Goal: Navigation & Orientation: Find specific page/section

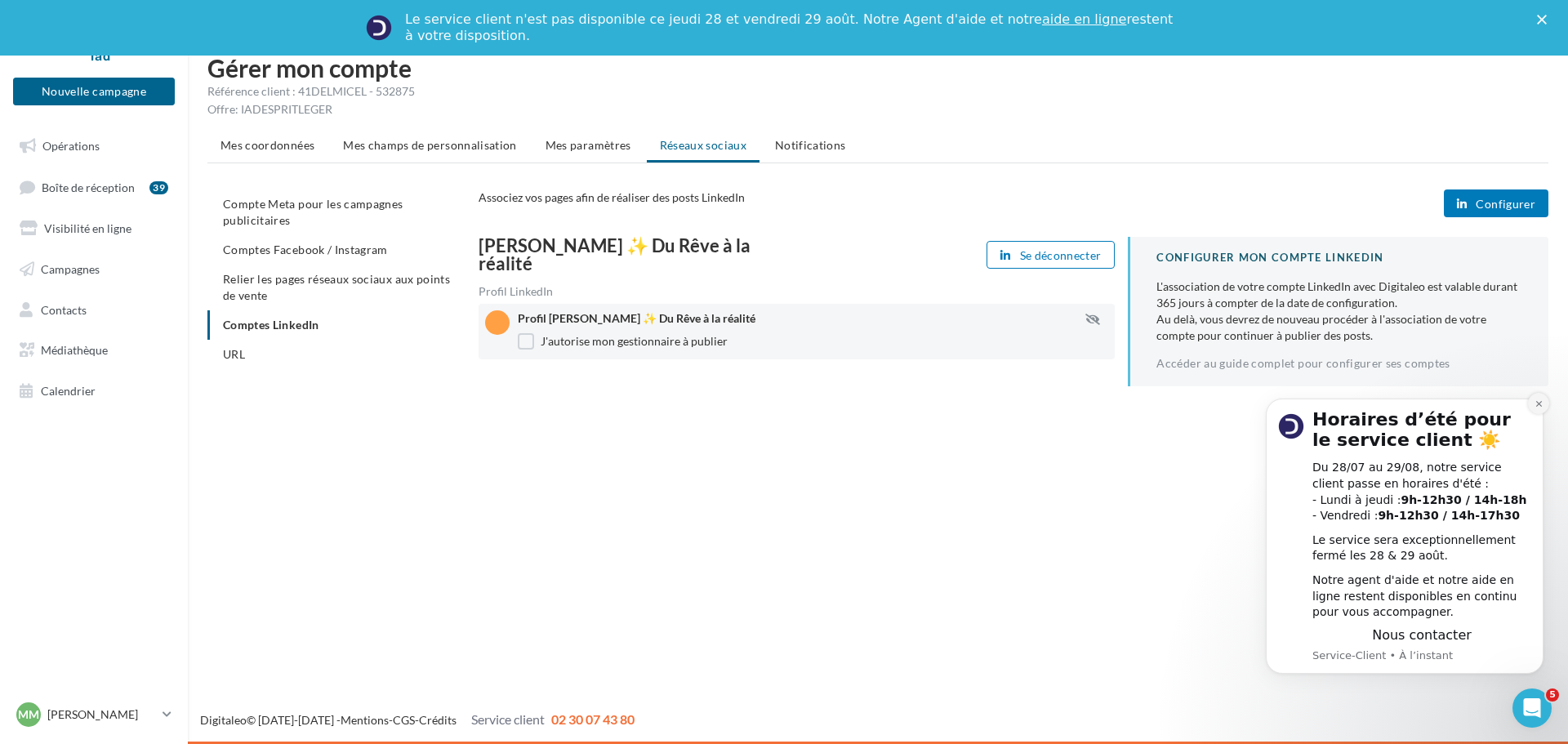
click at [1539, 404] on icon "Dismiss notification" at bounding box center [1538, 404] width 6 height 6
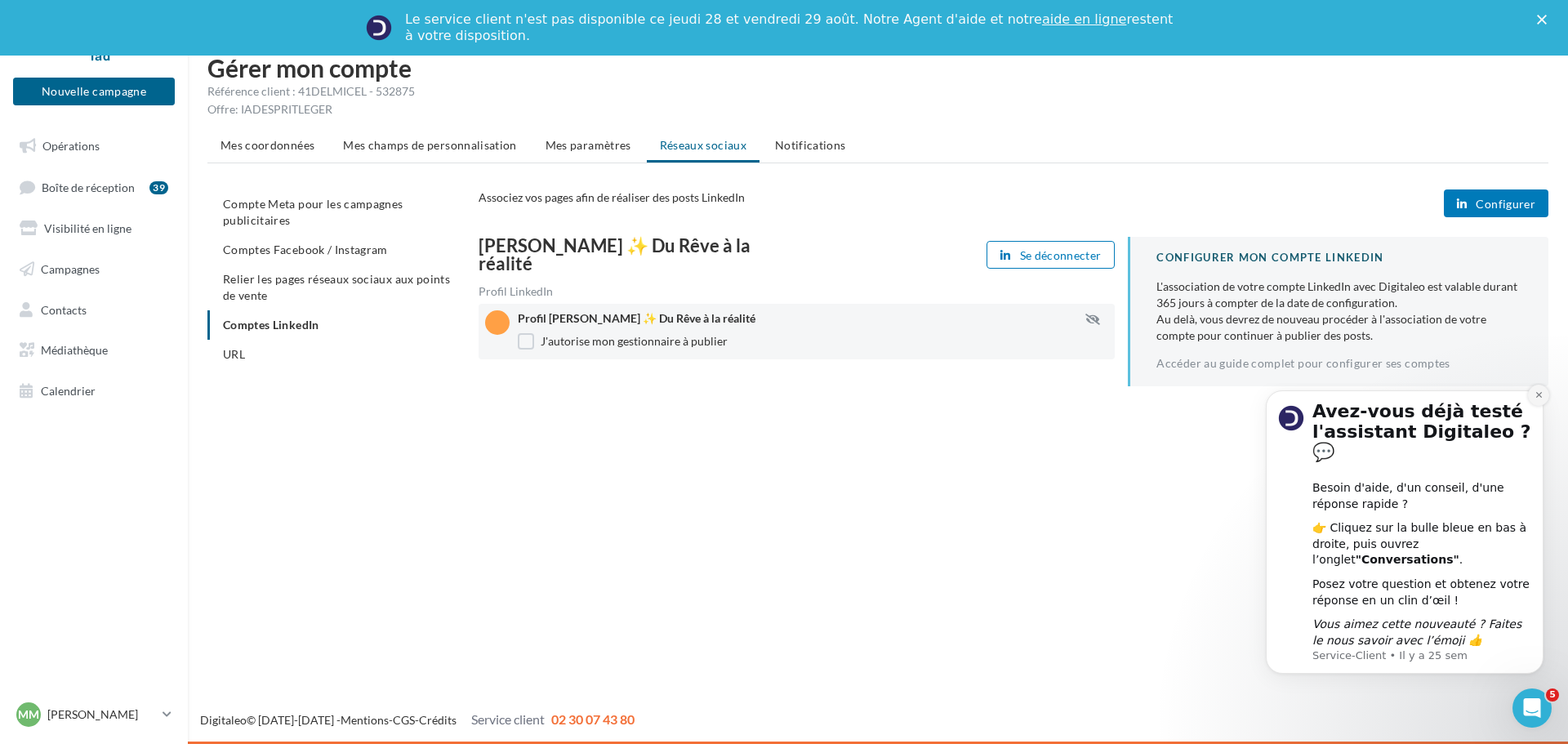
drag, startPoint x: 1542, startPoint y: 408, endPoint x: 2739, endPoint y: 707, distance: 1233.8
click at [1542, 399] on icon "Dismiss notification" at bounding box center [1539, 395] width 9 height 9
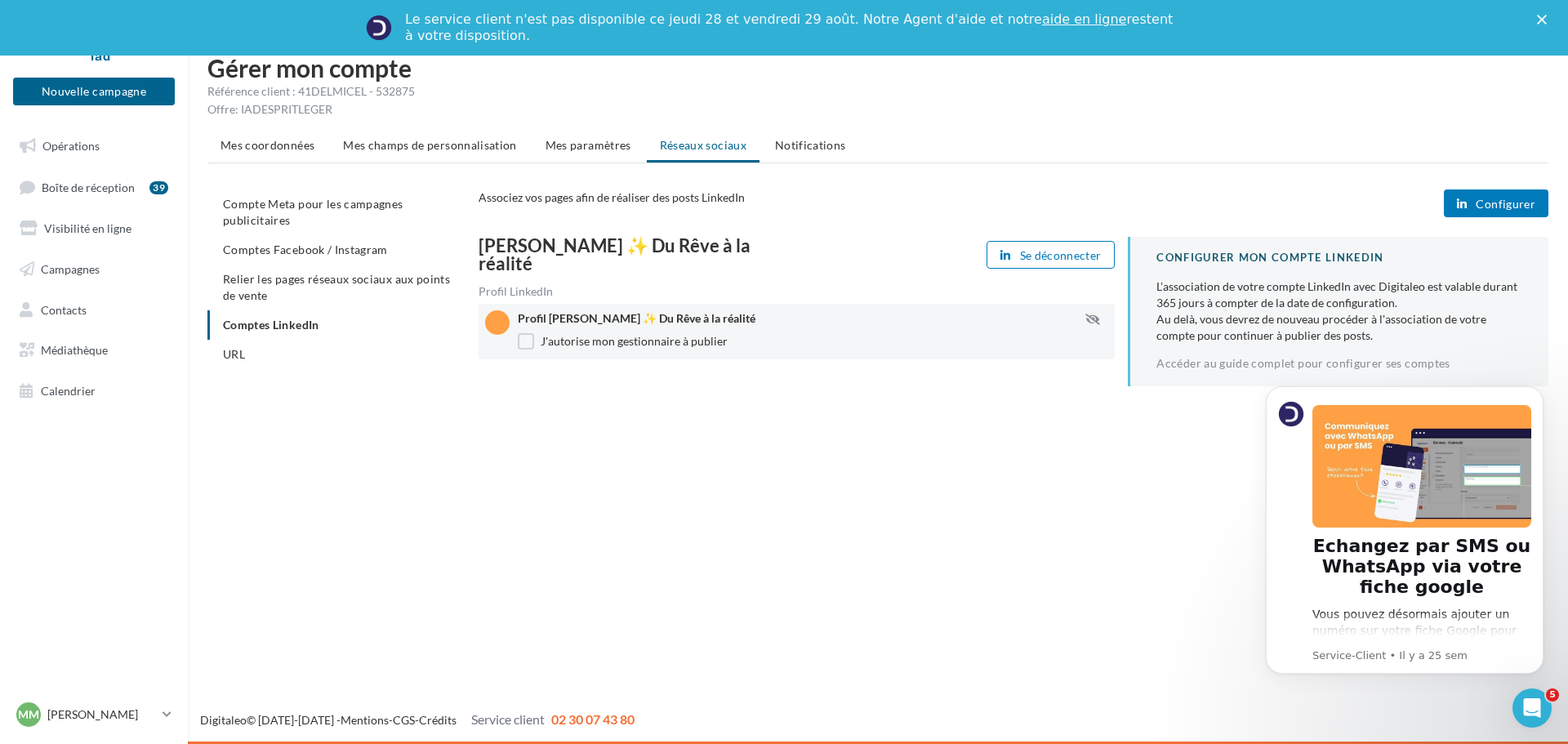
click at [1490, 201] on span "Configurer" at bounding box center [1505, 204] width 60 height 13
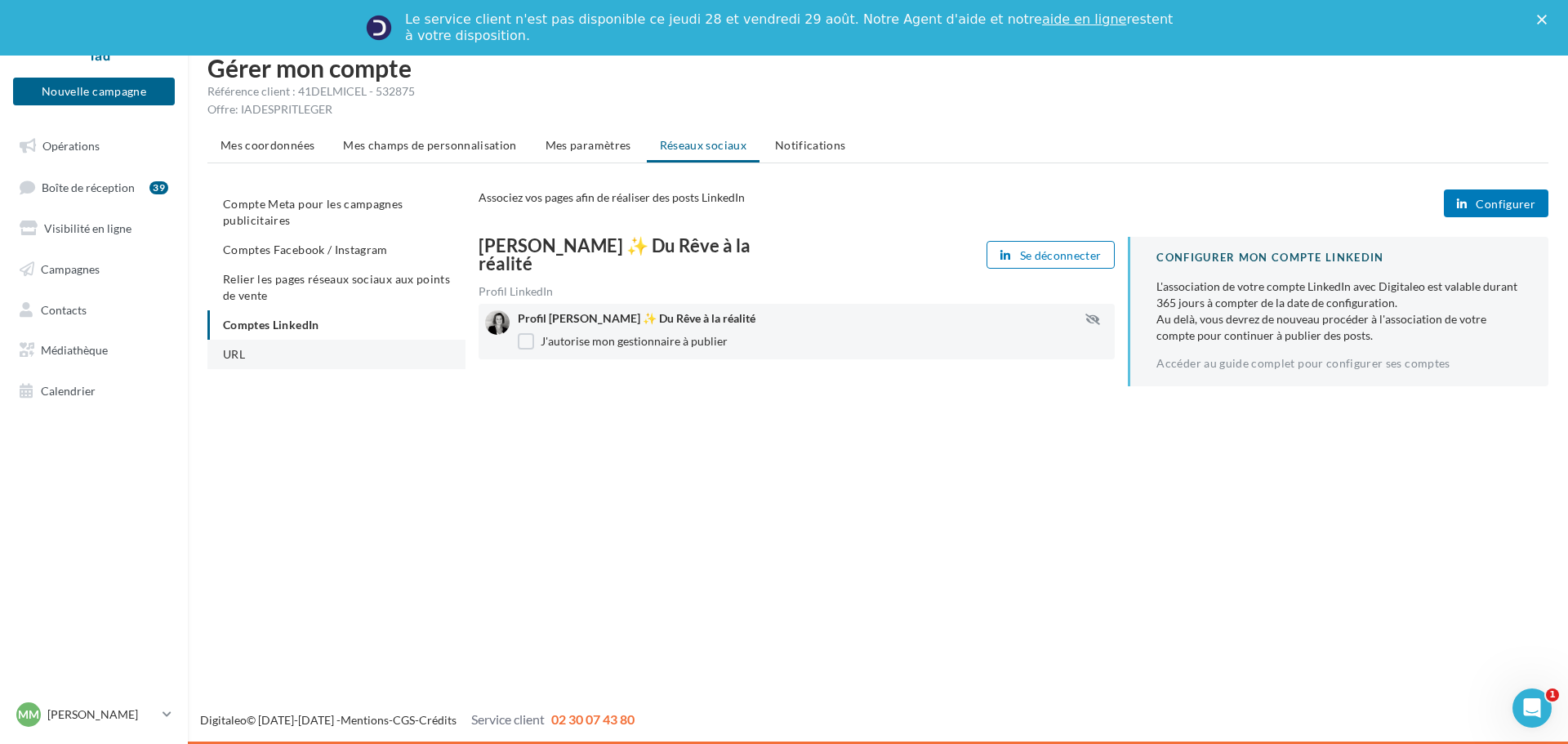
click at [274, 359] on li "URL" at bounding box center [336, 354] width 258 height 29
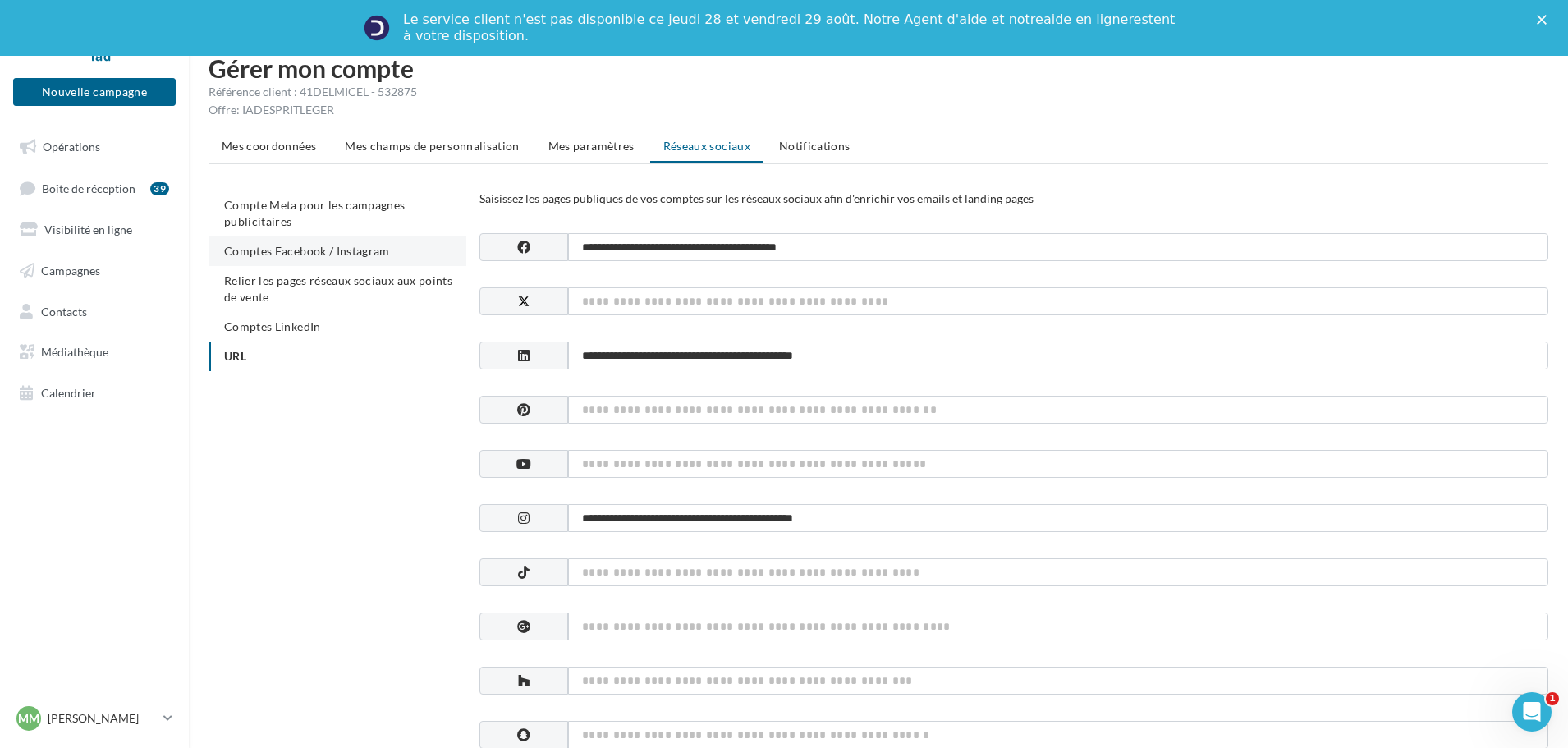
click at [286, 253] on span "Comptes Facebook / Instagram" at bounding box center [306, 250] width 165 height 14
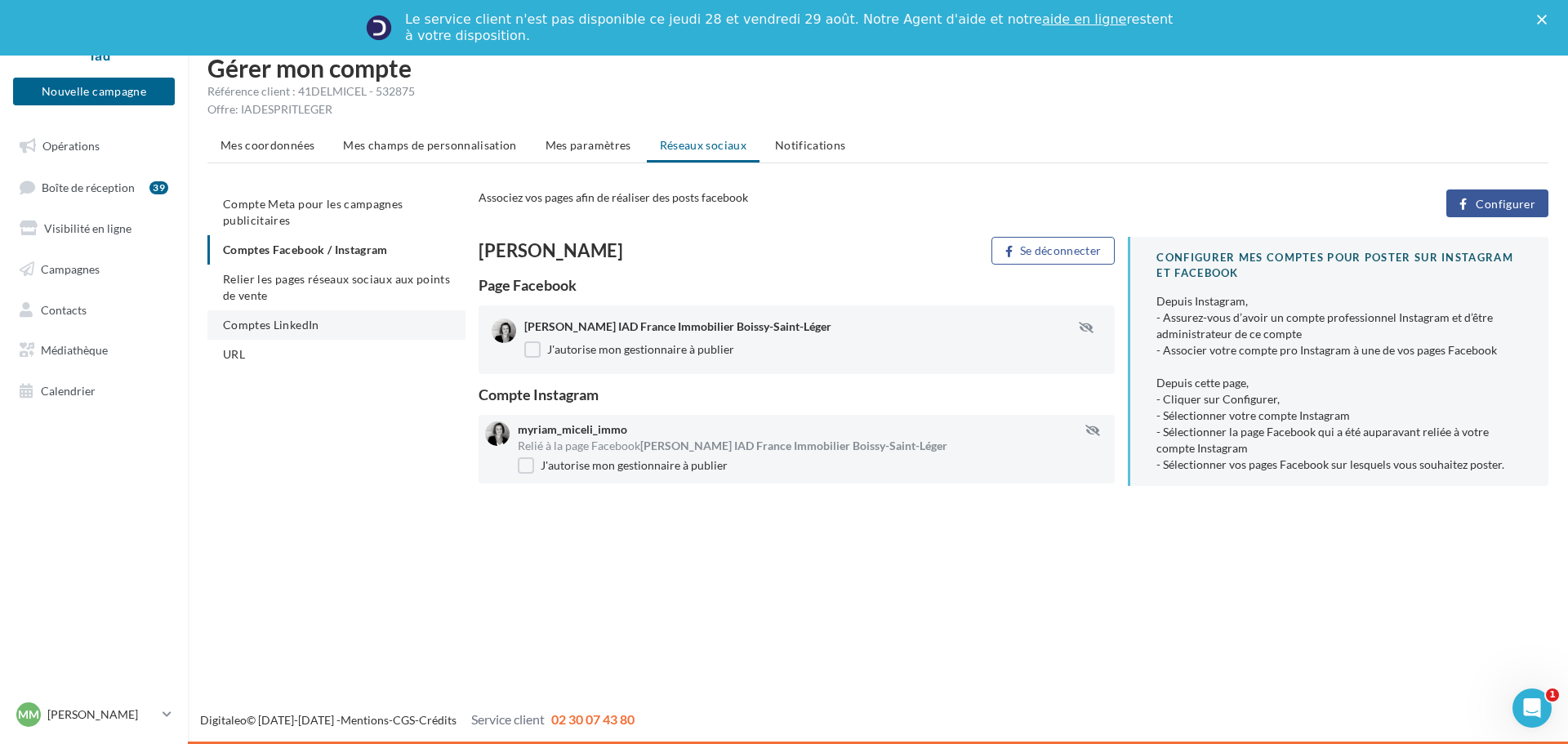
click at [270, 330] on span "Comptes LinkedIn" at bounding box center [271, 324] width 97 height 14
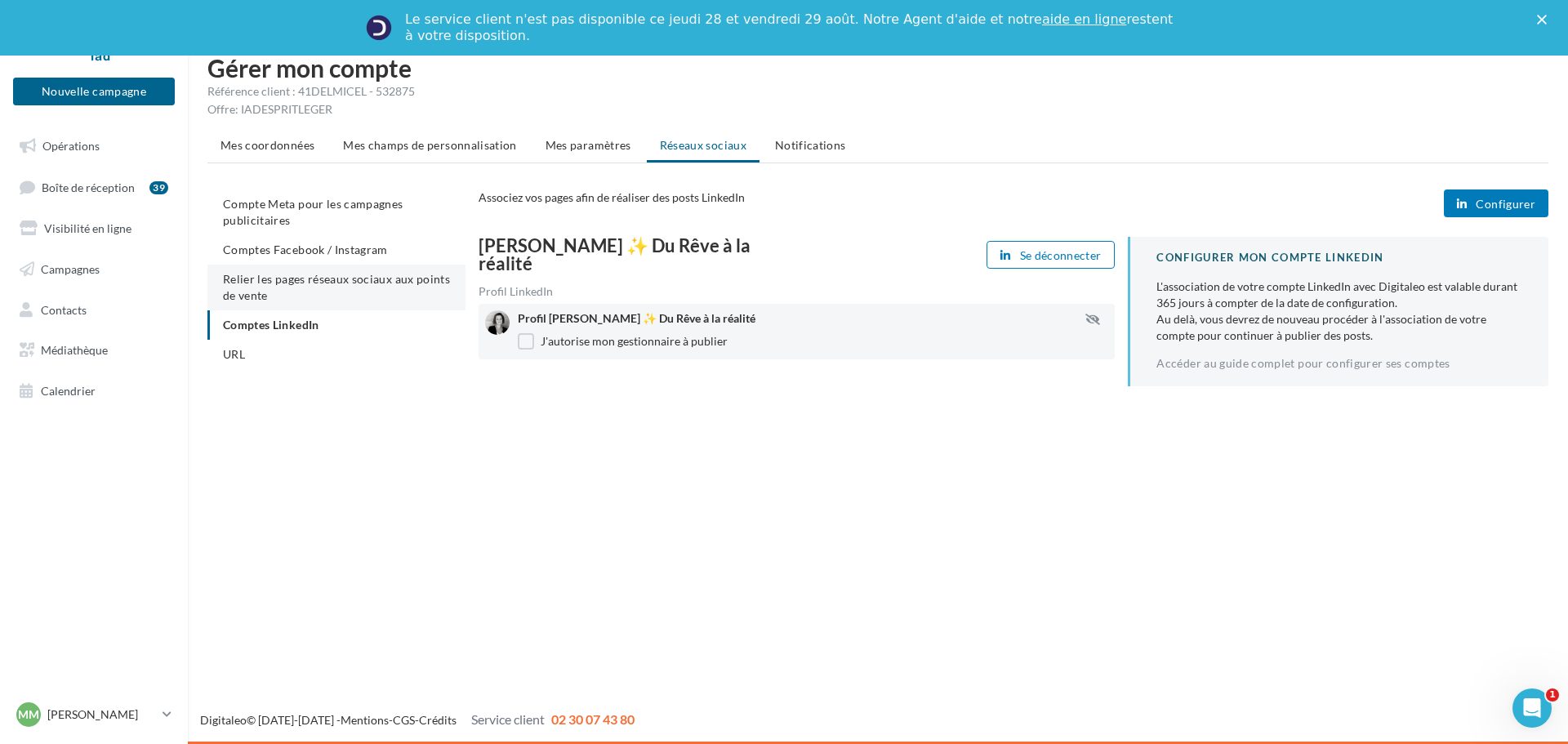
click at [279, 289] on li "Relier les pages réseaux sociaux aux points de vente" at bounding box center [336, 287] width 258 height 46
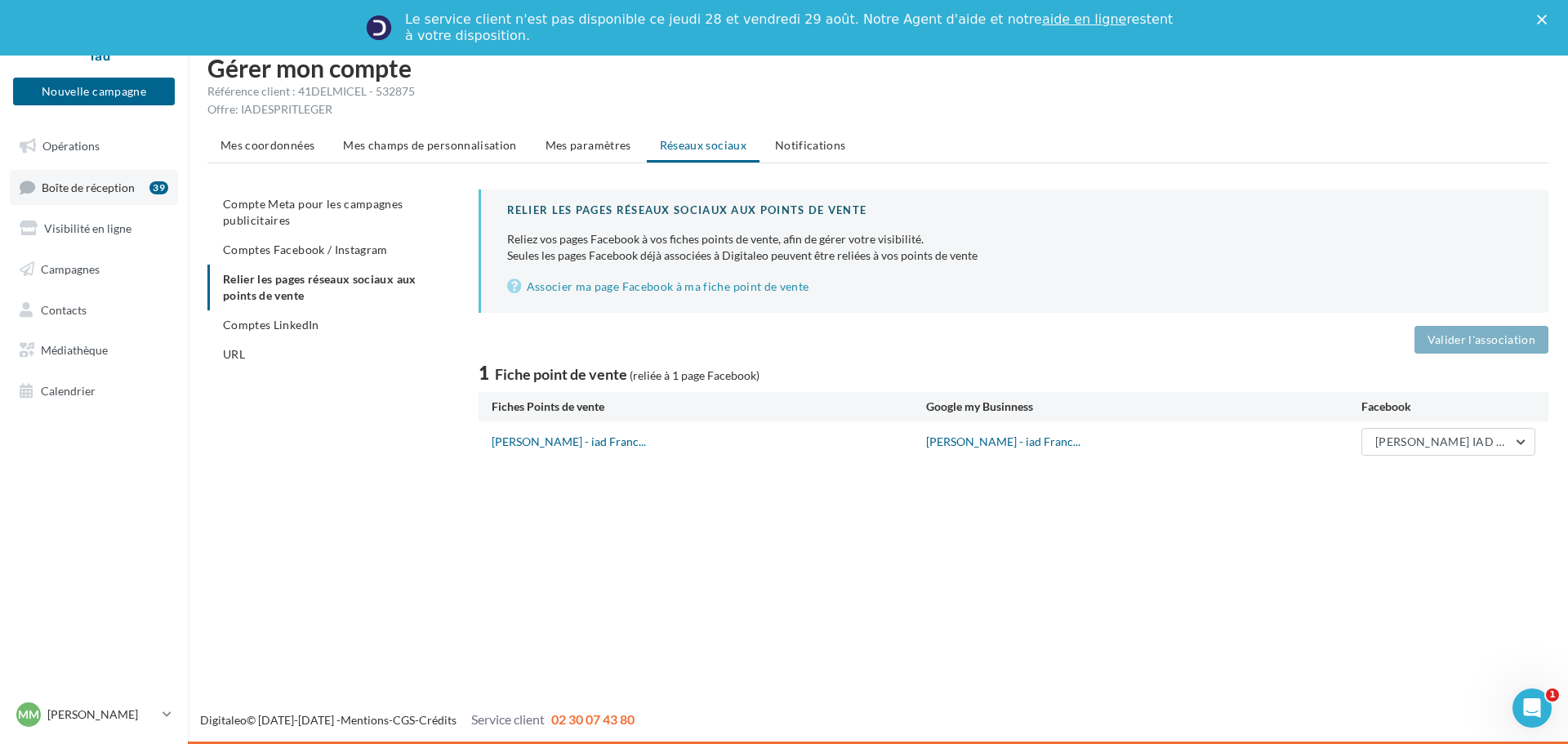
click at [120, 185] on span "Boîte de réception" at bounding box center [88, 186] width 93 height 14
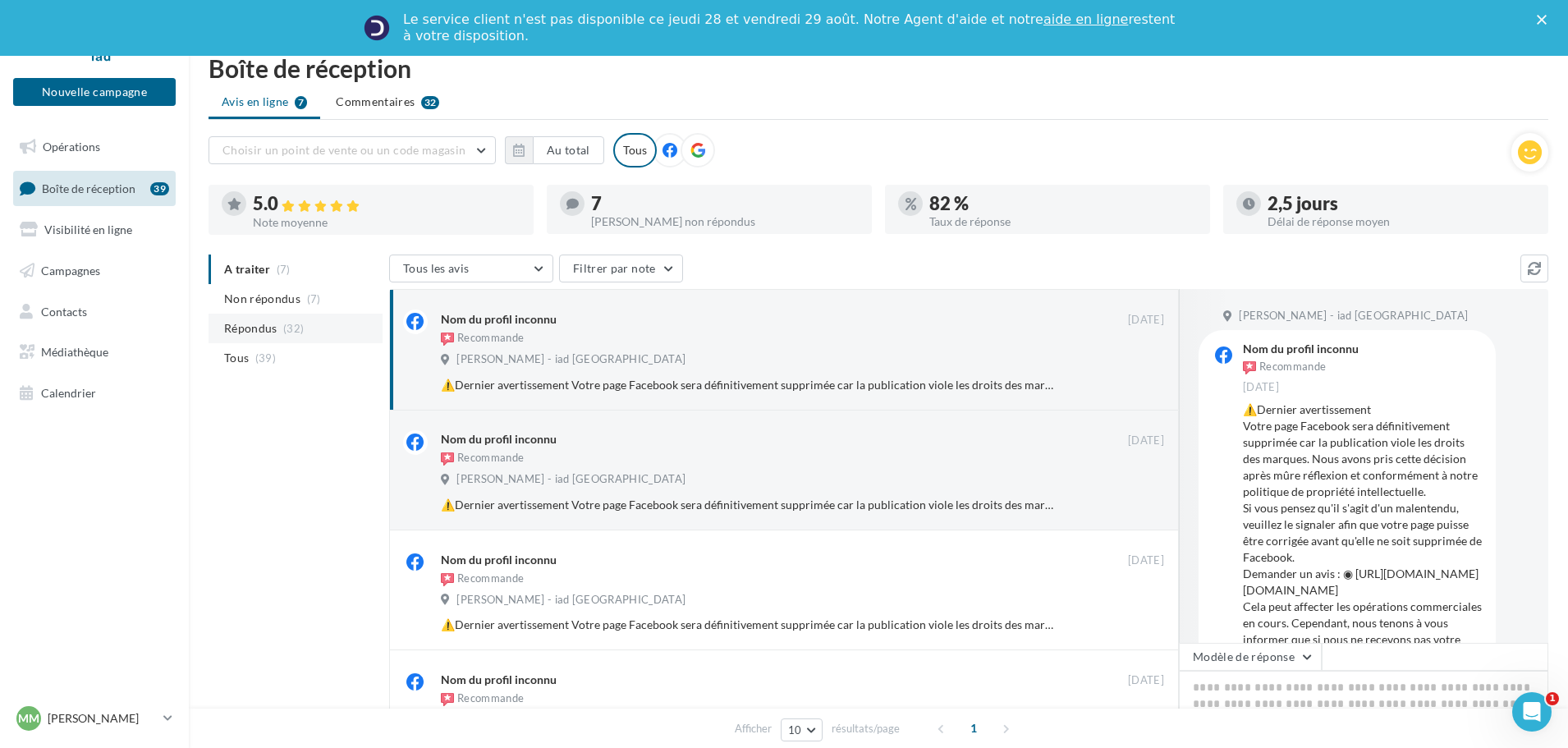
click at [235, 323] on span "Répondus" at bounding box center [250, 328] width 54 height 16
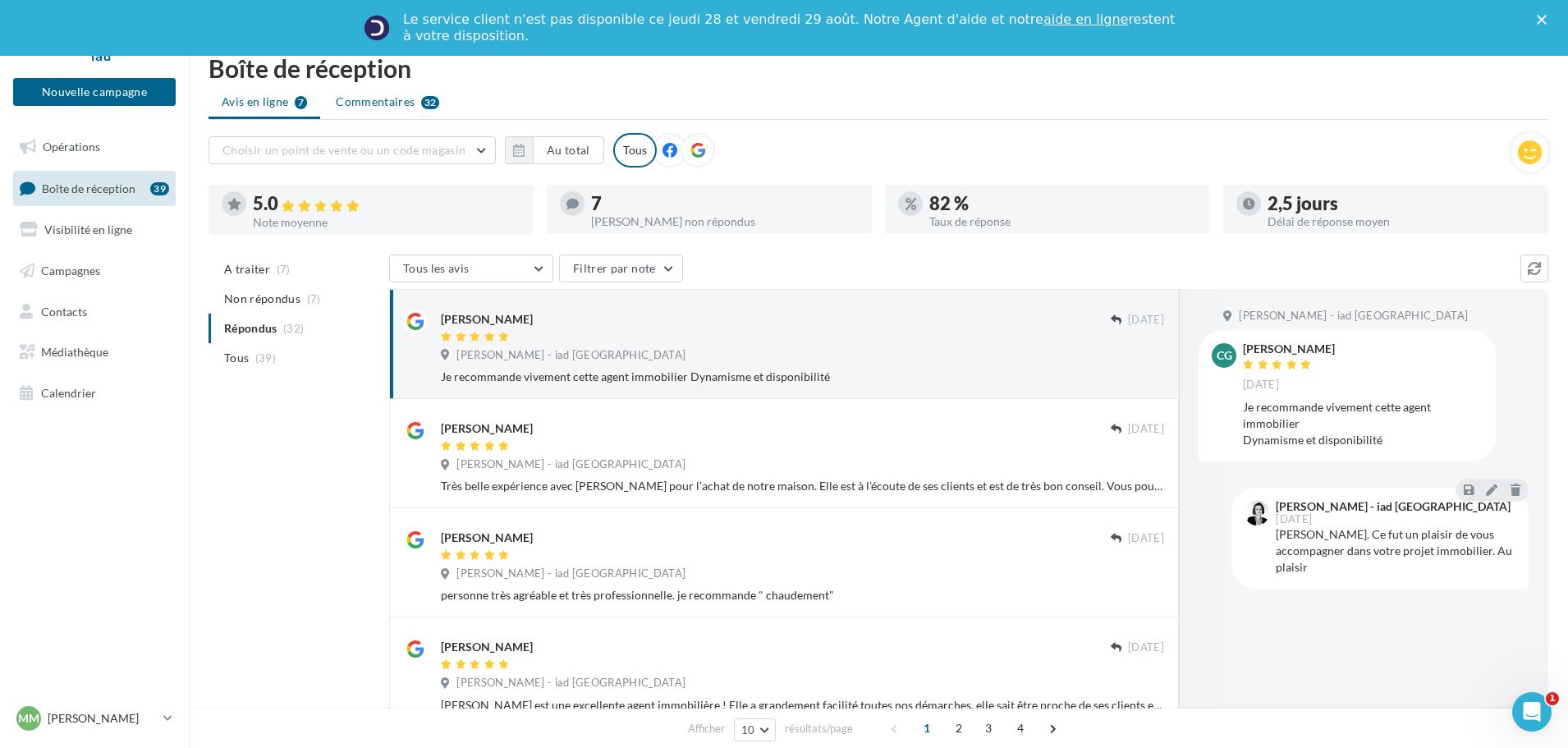
click at [374, 102] on span "Commentaires" at bounding box center [375, 102] width 79 height 16
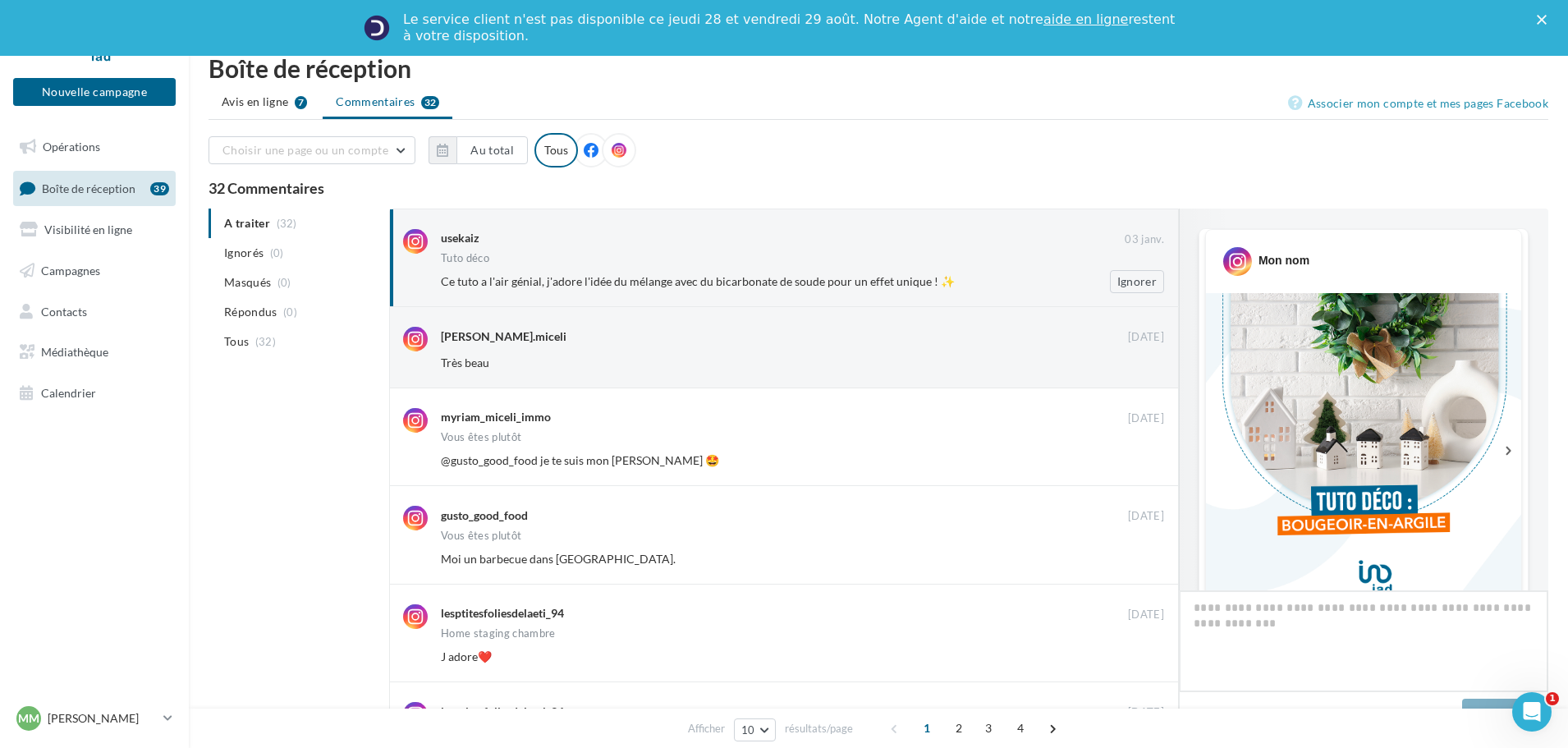
scroll to position [880, 0]
